Goal: Task Accomplishment & Management: Manage account settings

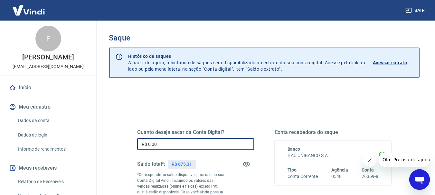
click at [219, 146] on input "R$ 0,00" at bounding box center [195, 144] width 117 height 12
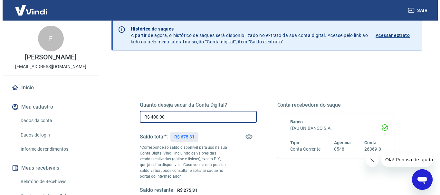
scroll to position [64, 0]
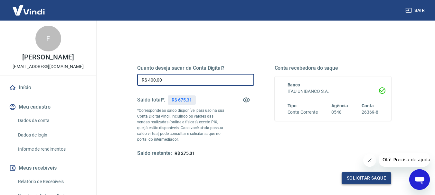
type input "R$ 400,00"
click at [375, 177] on button "Solicitar saque" at bounding box center [367, 179] width 50 height 12
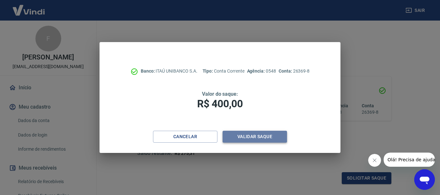
click at [259, 138] on button "Validar saque" at bounding box center [255, 137] width 64 height 12
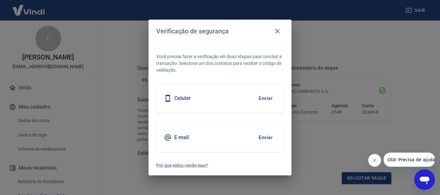
click at [178, 140] on h5 "E-mail" at bounding box center [181, 138] width 14 height 6
click at [270, 141] on button "Enviar" at bounding box center [265, 138] width 21 height 14
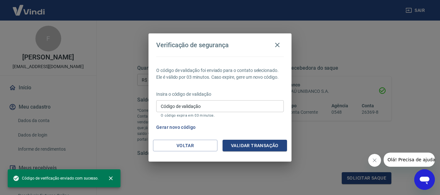
click at [197, 111] on input "Código de validação" at bounding box center [220, 106] width 128 height 12
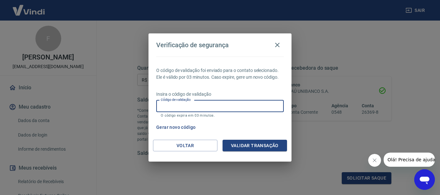
paste input "242349"
type input "242349"
click at [265, 144] on button "Validar transação" at bounding box center [255, 146] width 64 height 12
